Goal: Find specific page/section

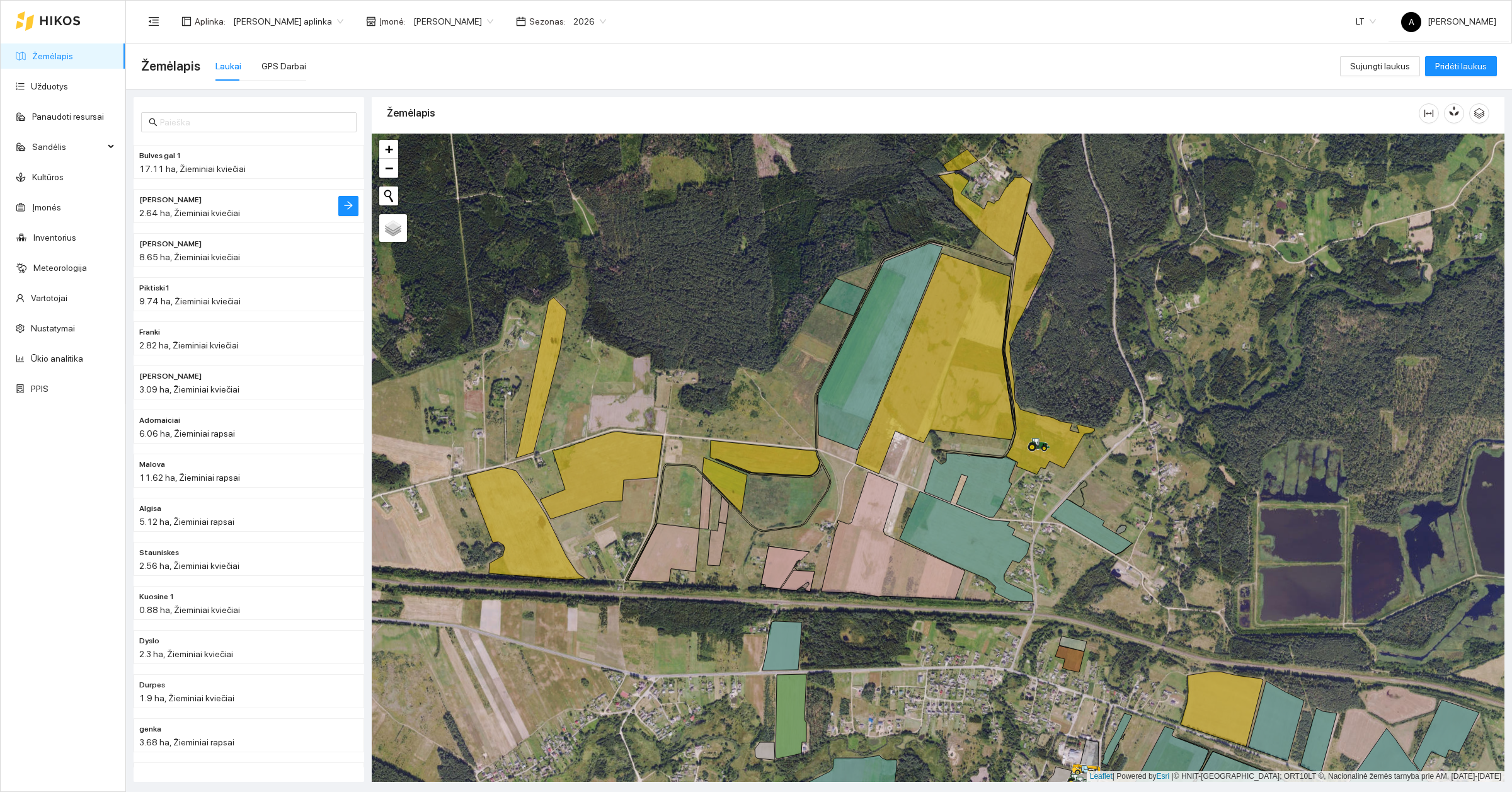
scroll to position [4, 0]
drag, startPoint x: 319, startPoint y: 737, endPoint x: 355, endPoint y: 726, distance: 37.6
click at [320, 737] on li "genka 3.68 ha, Žieminiai rapsai" at bounding box center [249, 736] width 231 height 34
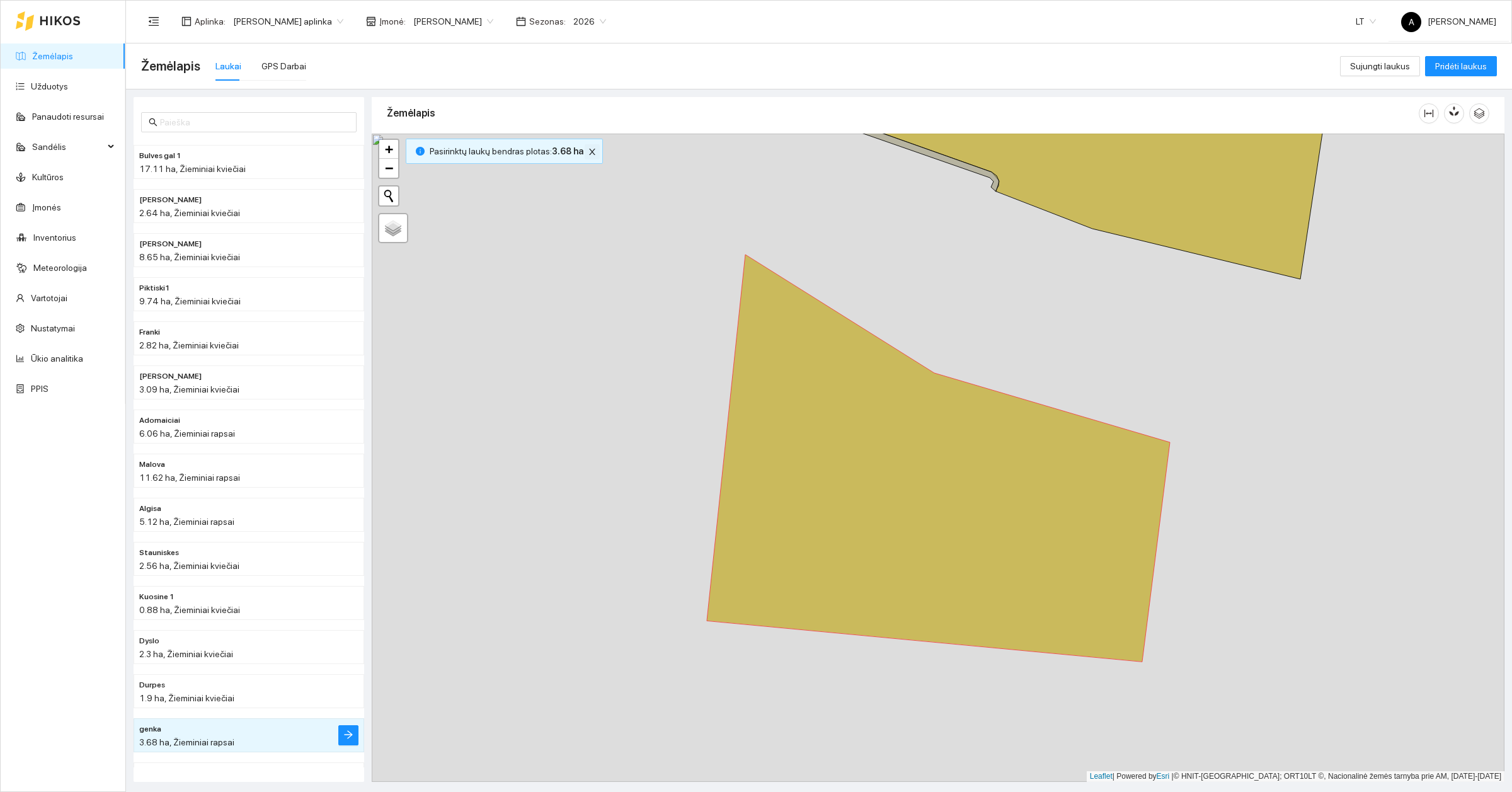
click at [588, 149] on icon "close" at bounding box center [592, 152] width 9 height 9
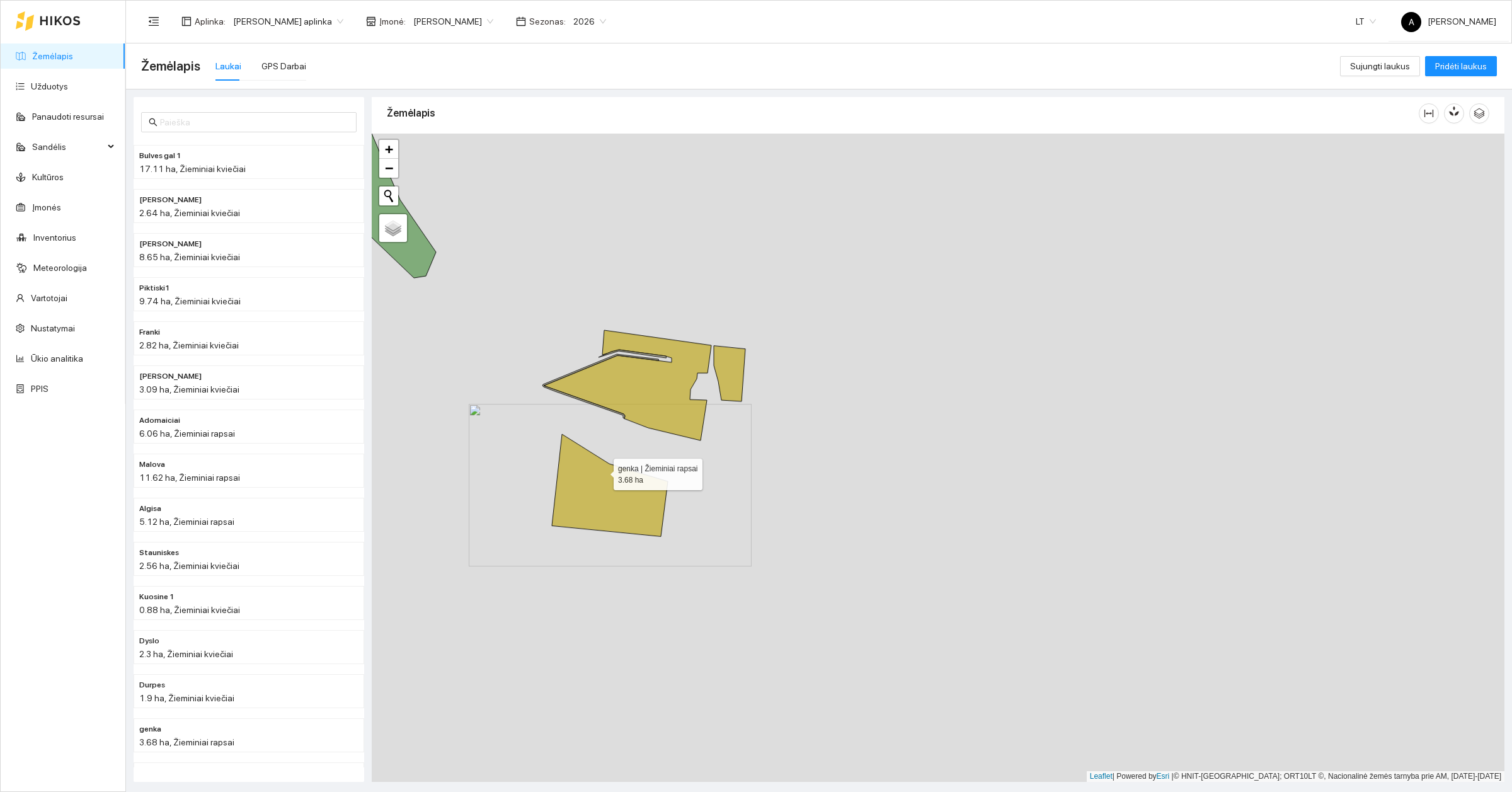
drag, startPoint x: 930, startPoint y: 577, endPoint x: 595, endPoint y: 474, distance: 350.5
click at [595, 474] on icon at bounding box center [610, 485] width 116 height 102
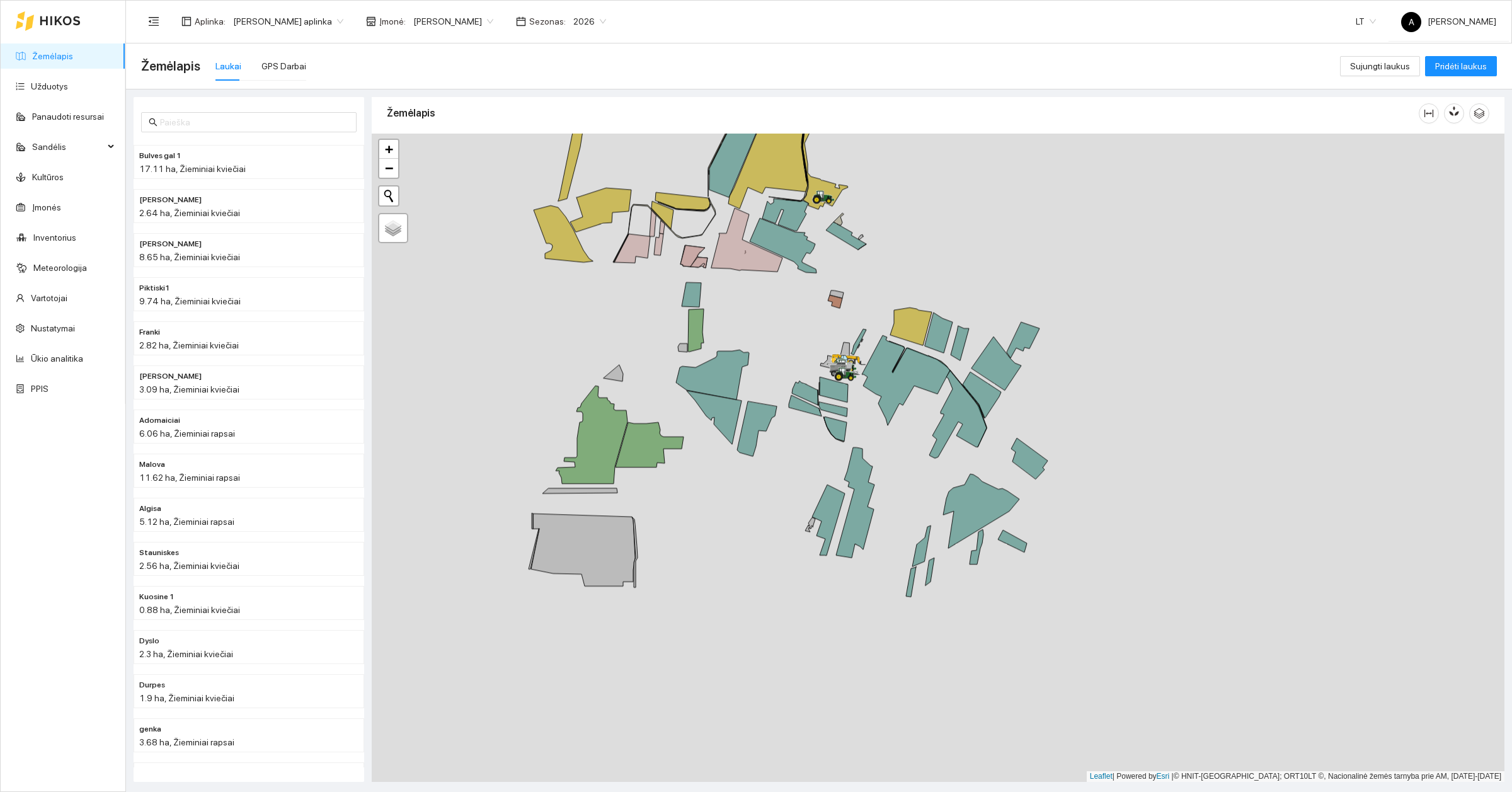
drag, startPoint x: 1017, startPoint y: 545, endPoint x: 645, endPoint y: 307, distance: 441.6
click at [645, 307] on div at bounding box center [938, 458] width 1133 height 648
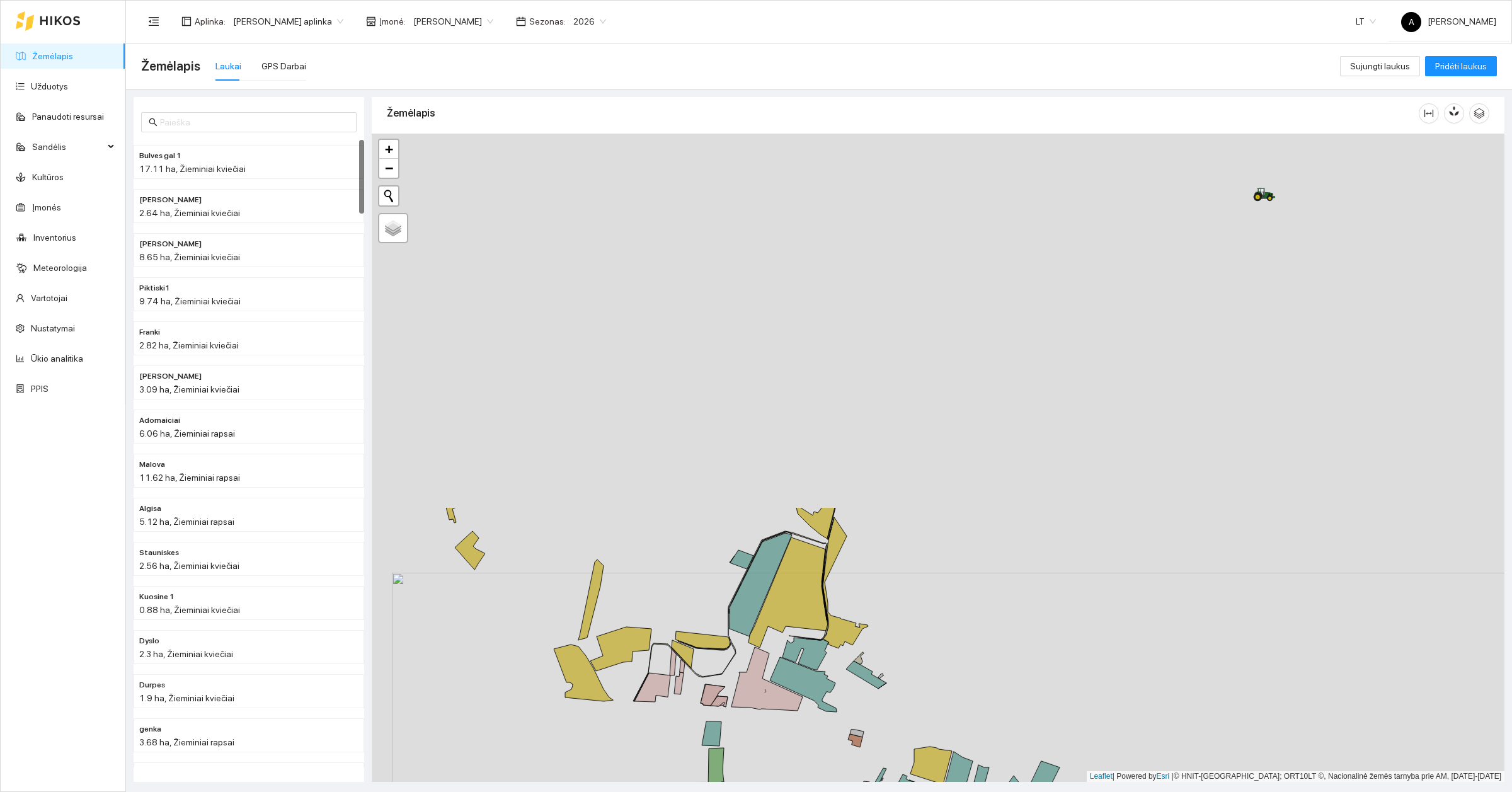
drag, startPoint x: 857, startPoint y: 295, endPoint x: 877, endPoint y: 733, distance: 438.5
click at [877, 733] on div at bounding box center [938, 458] width 1133 height 648
click at [1123, 418] on div at bounding box center [938, 458] width 1133 height 648
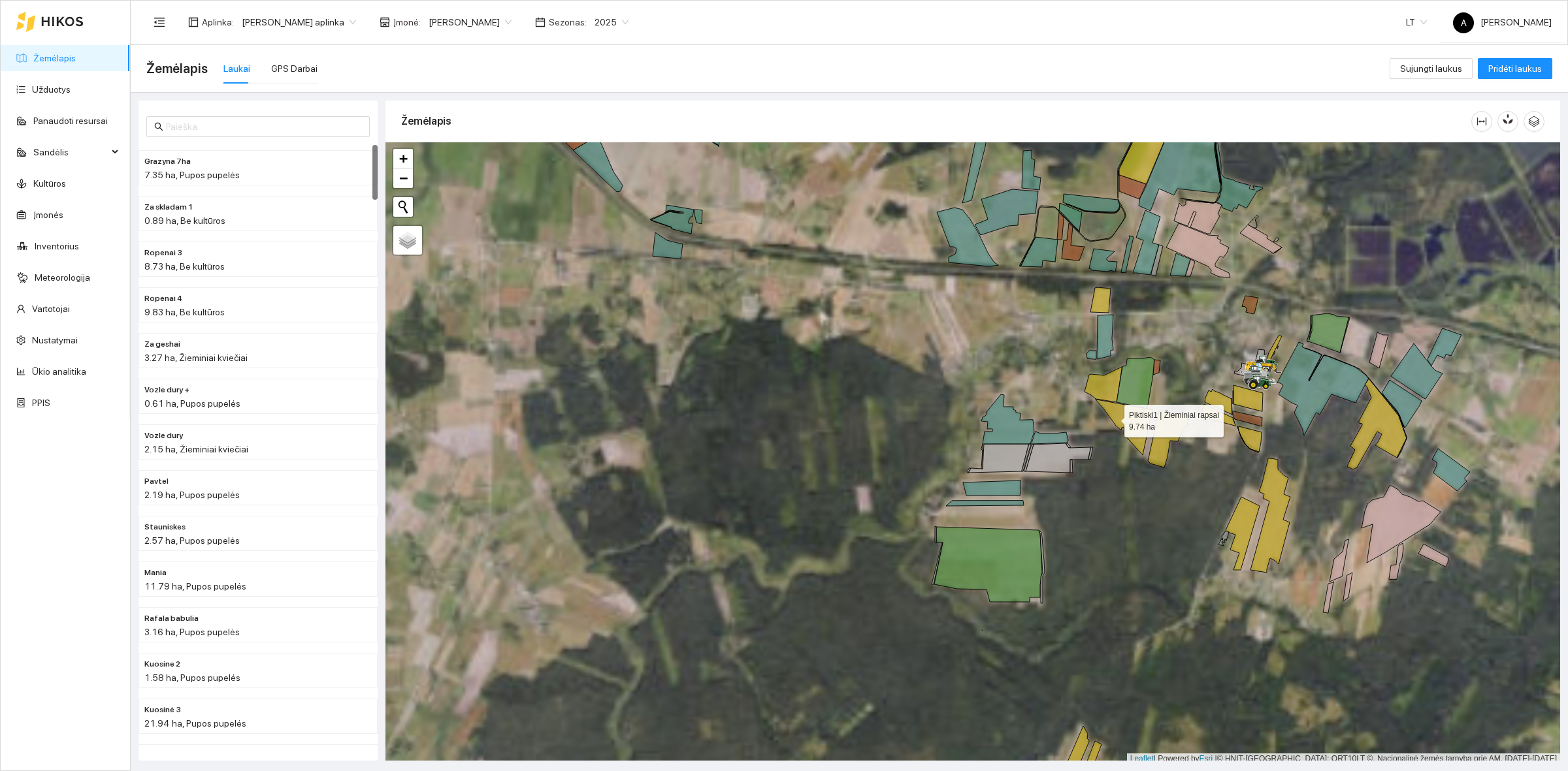
scroll to position [4, 0]
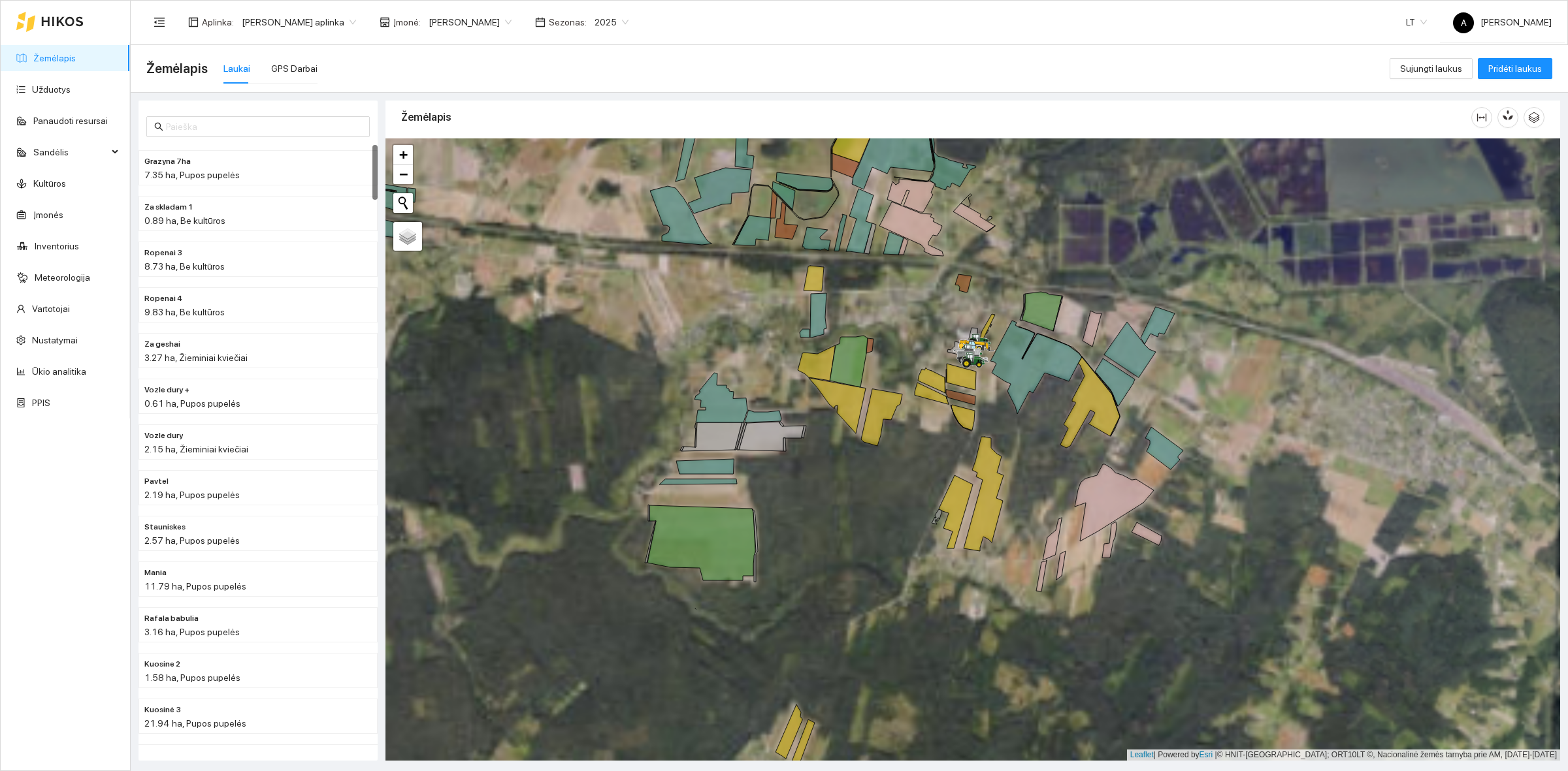
drag, startPoint x: 1080, startPoint y: 446, endPoint x: 858, endPoint y: 407, distance: 225.4
click at [865, 406] on icon at bounding box center [837, 406] width 57 height 56
